Goal: Find specific page/section: Find specific page/section

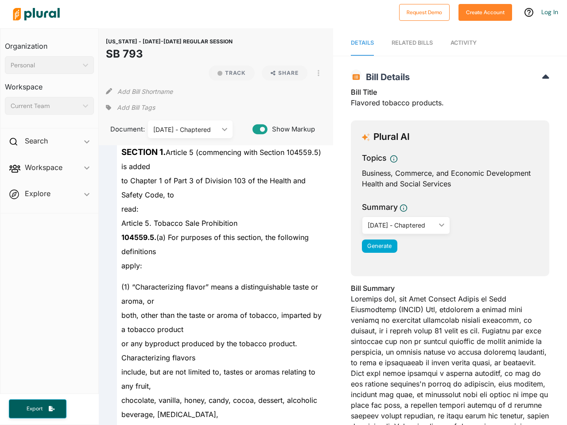
click at [49, 65] on div "Personal" at bounding box center [45, 65] width 69 height 9
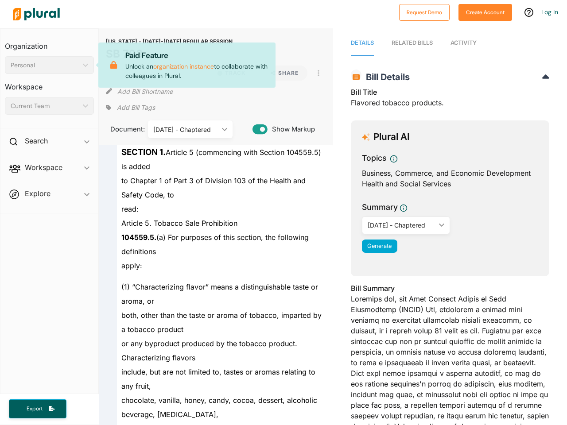
click at [49, 106] on div "Current Team" at bounding box center [45, 105] width 69 height 9
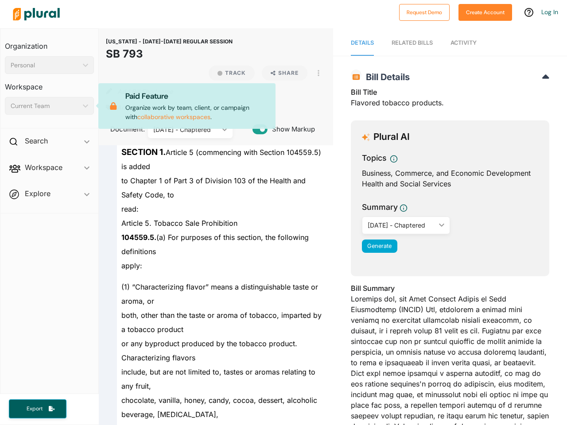
click at [49, 143] on div "Search ic_keyboard_arrow_down" at bounding box center [49, 143] width 98 height 24
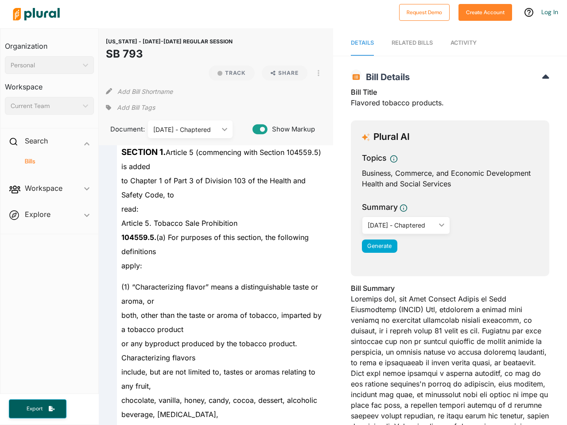
click at [49, 178] on span "Workspace ic_keyboard_arrow_down Members Bills Tags Saved Searches Activity" at bounding box center [49, 190] width 98 height 24
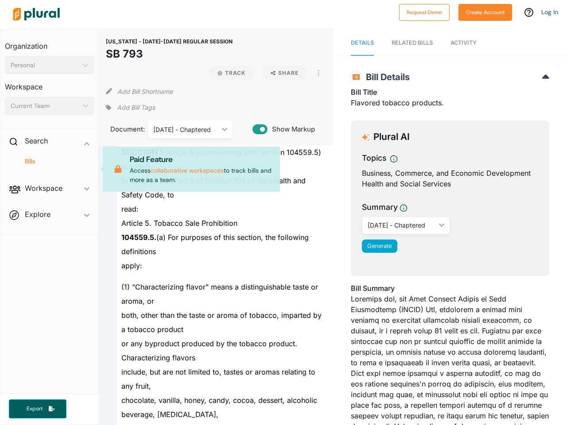
click at [49, 169] on div "Bills" at bounding box center [49, 165] width 98 height 21
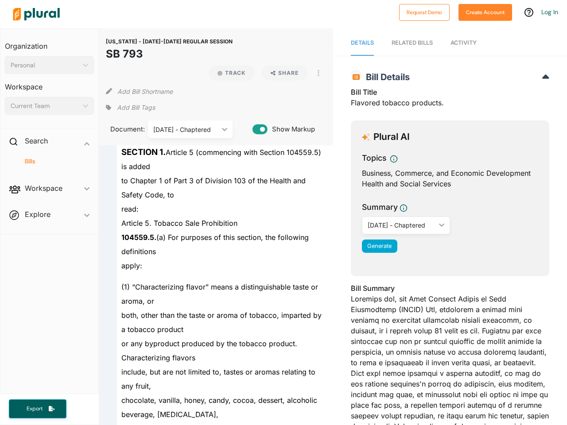
click at [49, 195] on span "Workspace ic_keyboard_arrow_down Members Bills Tags Saved Searches Activity Pai…" at bounding box center [49, 190] width 98 height 24
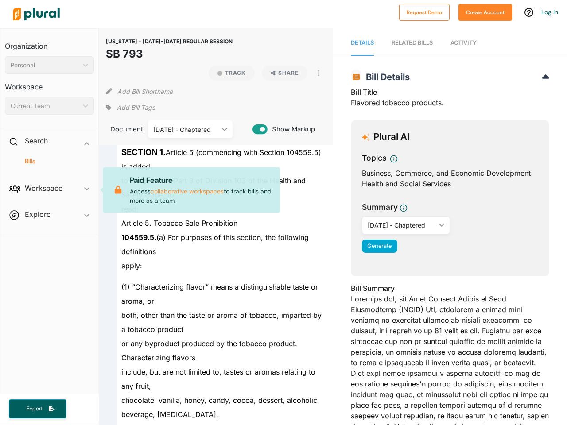
click at [49, 195] on span "Workspace ic_keyboard_arrow_down Members Bills Tags Saved Searches Activity Pai…" at bounding box center [49, 190] width 98 height 24
click at [38, 409] on span "Export" at bounding box center [34, 409] width 28 height 8
click at [228, 73] on button "Track" at bounding box center [232, 73] width 46 height 15
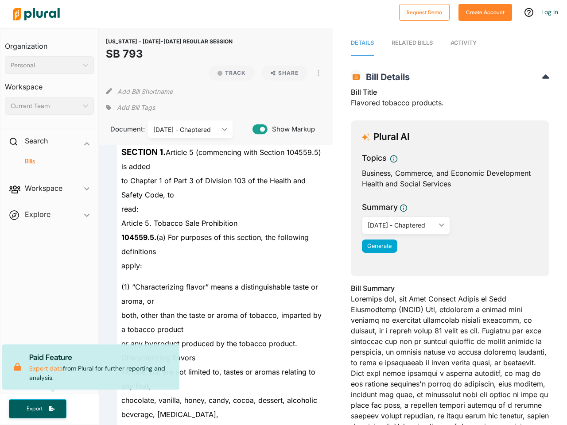
click at [122, 49] on icon at bounding box center [114, 45] width 16 height 8
